Goal: Task Accomplishment & Management: Use online tool/utility

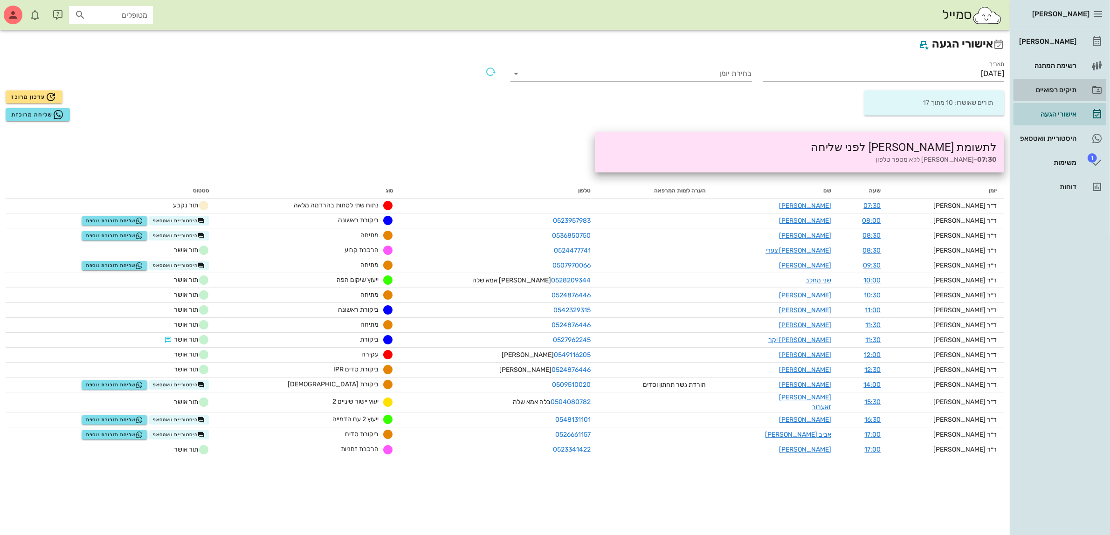
click at [1057, 87] on div "תיקים רפואיים" at bounding box center [1047, 89] width 59 height 7
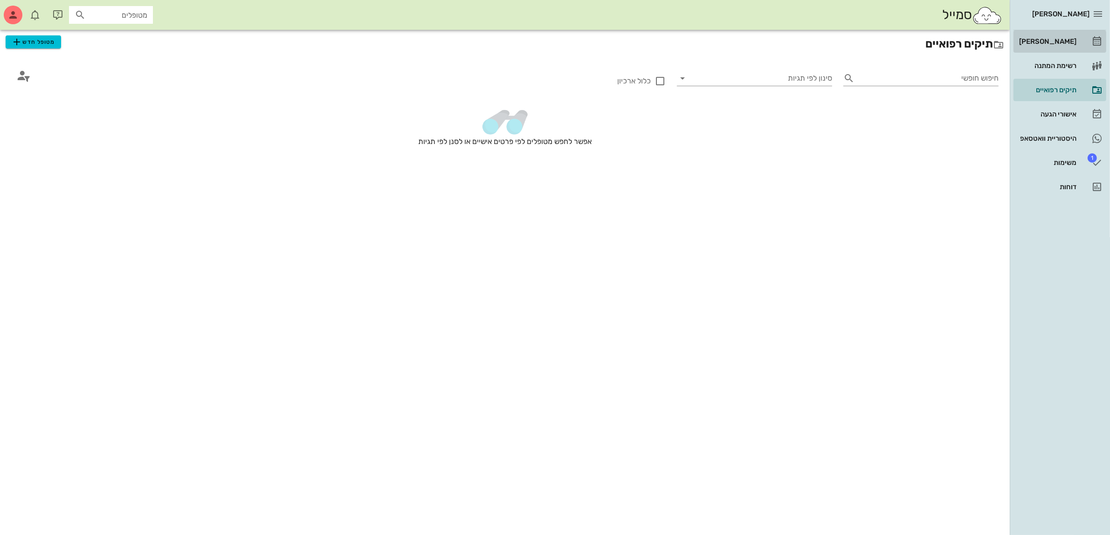
click at [1057, 44] on div "[PERSON_NAME]" at bounding box center [1047, 41] width 59 height 7
click at [1055, 114] on div "אישורי הגעה" at bounding box center [1047, 114] width 59 height 7
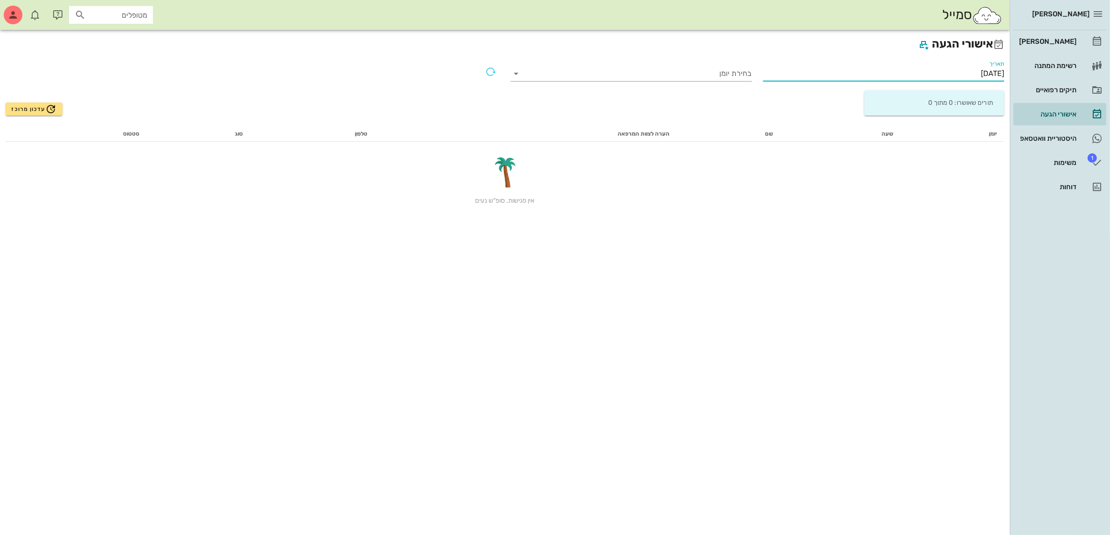
click at [950, 70] on input "[DATE]" at bounding box center [884, 73] width 242 height 15
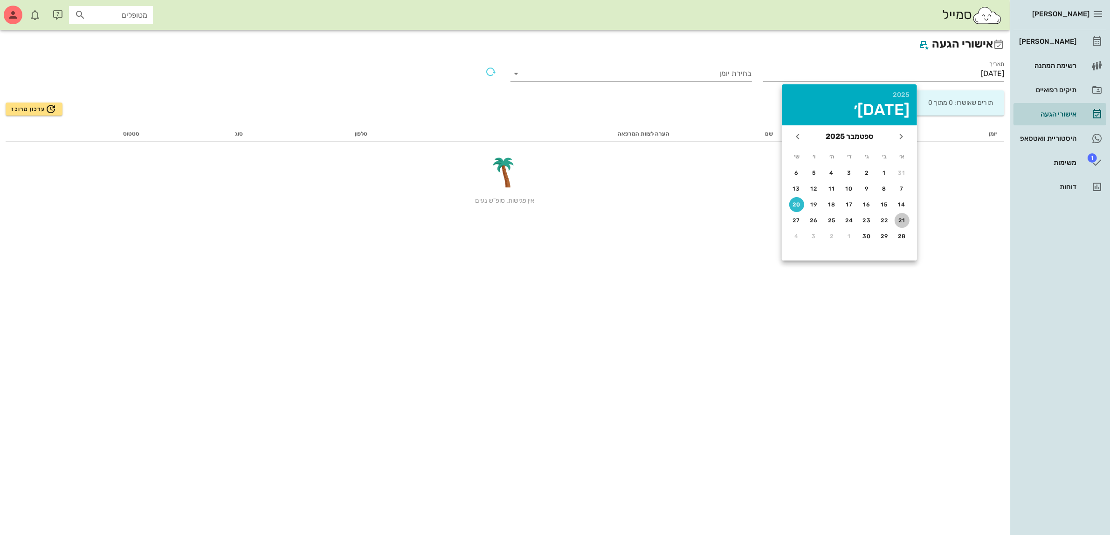
click at [901, 220] on div "21" at bounding box center [902, 220] width 15 height 7
type input "[DATE]"
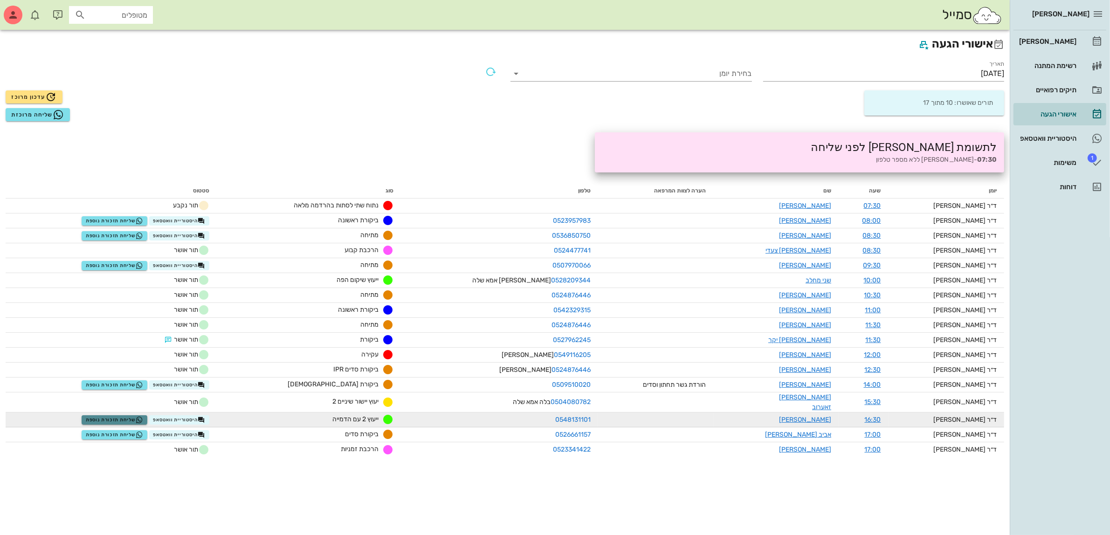
click at [141, 416] on span "שליחת תזכורת נוספת" at bounding box center [114, 419] width 57 height 7
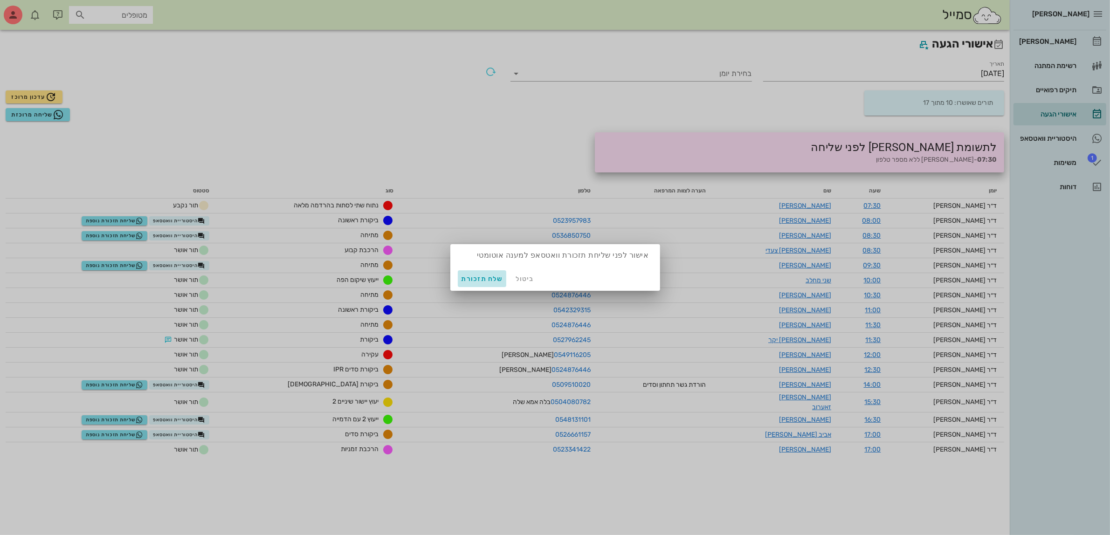
click at [474, 281] on span "שלח תזכורת" at bounding box center [483, 279] width 42 height 8
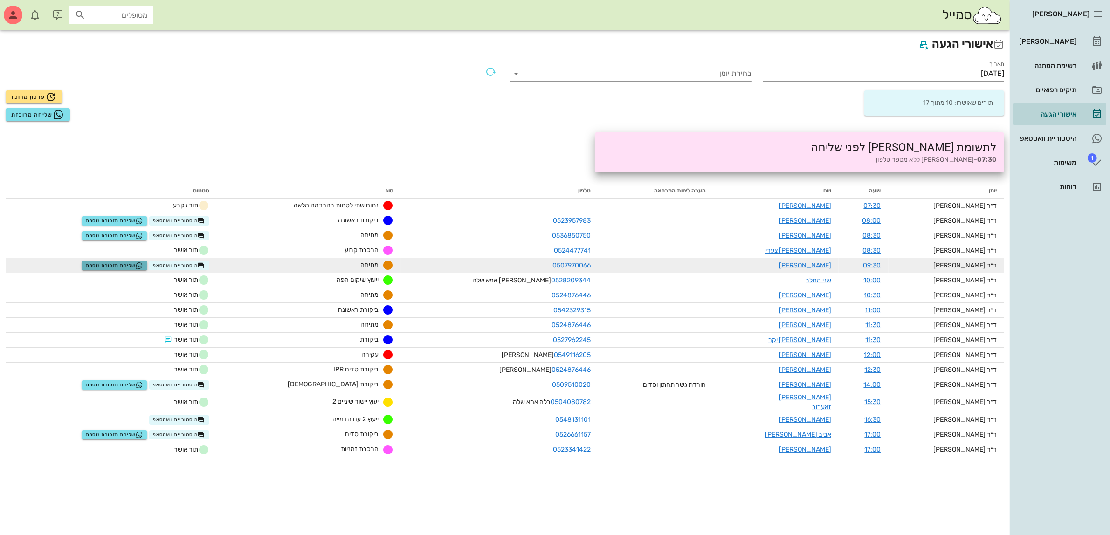
click at [143, 262] on span "שליחת תזכורת נוספת" at bounding box center [114, 265] width 57 height 7
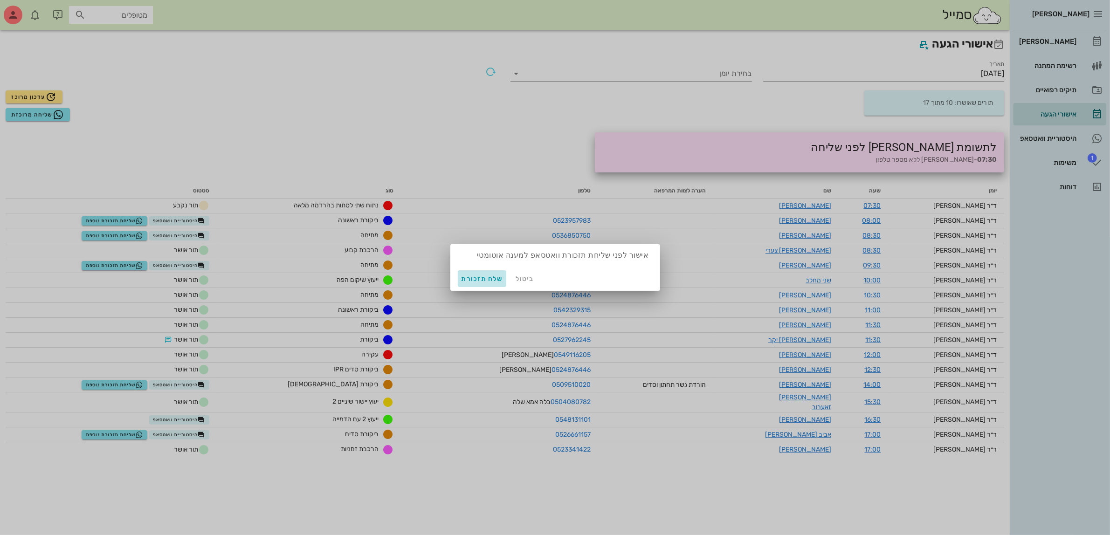
click at [476, 277] on span "שלח תזכורת" at bounding box center [483, 279] width 42 height 8
